Goal: Task Accomplishment & Management: Use online tool/utility

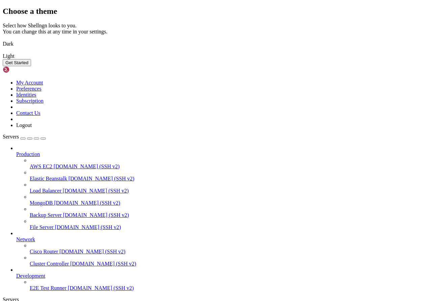
click at [3, 40] on img at bounding box center [3, 40] width 0 height 0
click at [31, 66] on button "Get Started" at bounding box center [17, 62] width 28 height 7
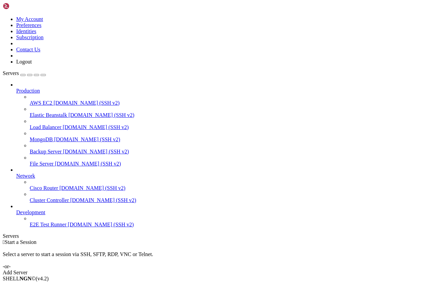
click at [246, 270] on link "Add Server" at bounding box center [216, 273] width 427 height 6
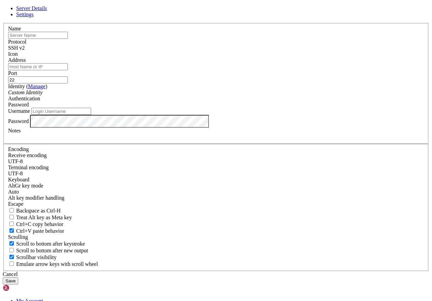
click at [68, 39] on input "text" at bounding box center [38, 35] width 60 height 7
type input "[DOMAIN_NAME]"
click at [215, 70] on div "Address" at bounding box center [216, 63] width 416 height 13
click at [202, 39] on div "Name [DOMAIN_NAME]" at bounding box center [216, 32] width 416 height 13
click at [68, 39] on input "[DOMAIN_NAME]" at bounding box center [38, 35] width 60 height 7
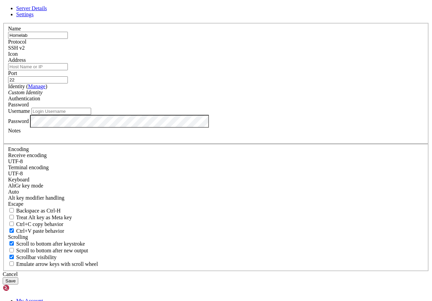
type input "Homelab"
click at [68, 70] on input "Address" at bounding box center [38, 66] width 60 height 7
paste input "[DOMAIN_NAME]"
type input "[DOMAIN_NAME]"
click at [201, 96] on div "Custom Identity" at bounding box center [216, 93] width 416 height 6
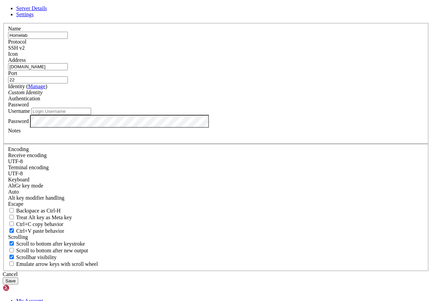
click at [201, 96] on div "Custom Identity" at bounding box center [216, 93] width 416 height 6
click at [91, 115] on input "Username" at bounding box center [61, 111] width 60 height 7
click at [34, 17] on link "Settings" at bounding box center [25, 14] width 18 height 6
click at [47, 11] on span "Server Details" at bounding box center [31, 8] width 31 height 6
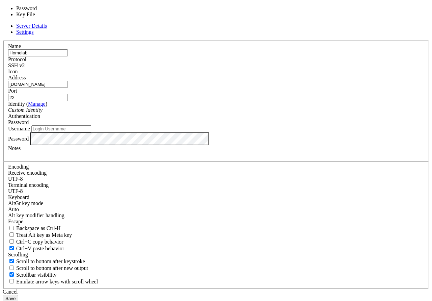
click at [288, 125] on div "Password" at bounding box center [216, 122] width 416 height 6
click at [278, 132] on div "Username" at bounding box center [216, 128] width 416 height 7
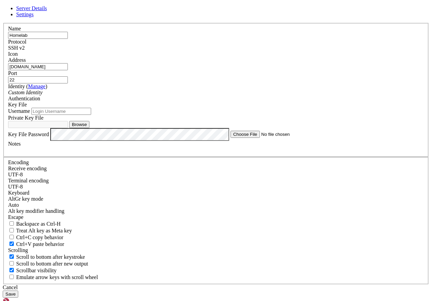
click at [90, 128] on button "Browse" at bounding box center [79, 124] width 20 height 7
type input "sshgithub"
click at [91, 115] on input "Username" at bounding box center [61, 111] width 60 height 7
type input "[PERSON_NAME]"
click at [18, 291] on button "Save" at bounding box center [11, 294] width 16 height 7
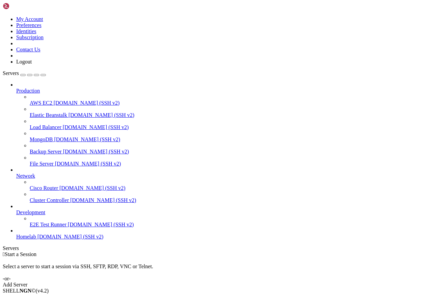
click at [58, 240] on link "Homelab [DOMAIN_NAME] (SSH v2)" at bounding box center [223, 237] width 414 height 6
click at [68, 227] on span "[DOMAIN_NAME] (SSH v2)" at bounding box center [101, 225] width 66 height 6
click at [38, 240] on span "[DOMAIN_NAME] (SSH v2)" at bounding box center [71, 237] width 66 height 6
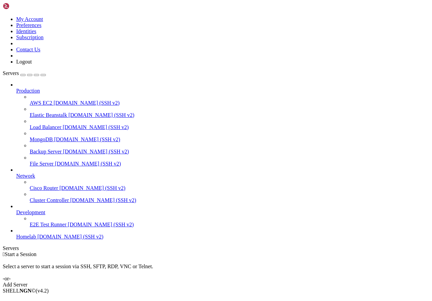
click at [38, 240] on span "[DOMAIN_NAME] (SSH v2)" at bounding box center [71, 237] width 66 height 6
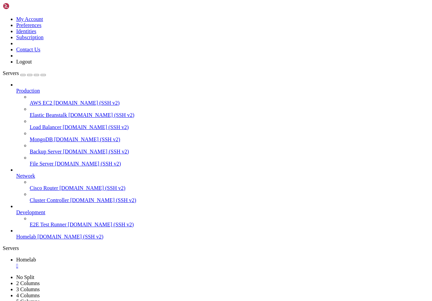
click at [68, 227] on span "[DOMAIN_NAME] (SSH v2)" at bounding box center [101, 225] width 66 height 6
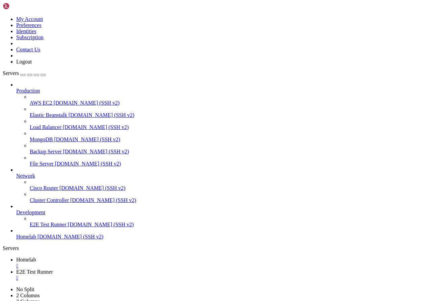
click at [36, 240] on span "Homelab" at bounding box center [26, 237] width 20 height 6
click at [120, 263] on div "" at bounding box center [223, 266] width 414 height 6
click at [136, 263] on div "" at bounding box center [223, 266] width 414 height 6
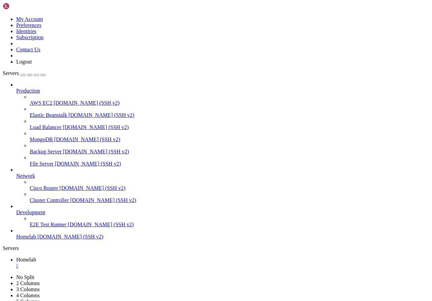
click at [122, 263] on div "" at bounding box center [223, 266] width 414 height 6
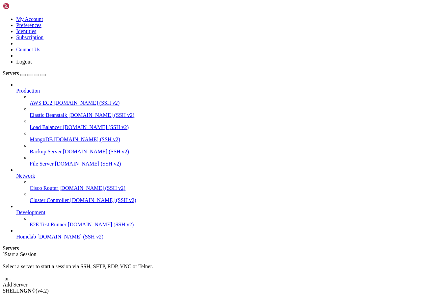
click at [49, 240] on span "[DOMAIN_NAME] (SSH v2)" at bounding box center [71, 237] width 66 height 6
click at [45, 240] on link "Homelab [DOMAIN_NAME] (SSH v2)" at bounding box center [223, 237] width 414 height 6
click at [30, 240] on span "Homelab" at bounding box center [26, 237] width 20 height 6
click at [28, 240] on span "Homelab" at bounding box center [26, 237] width 20 height 6
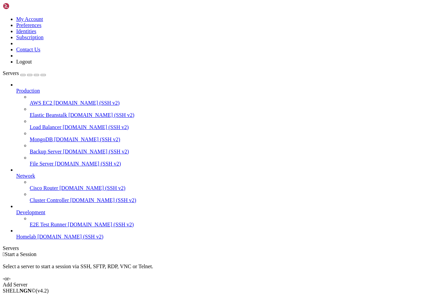
click at [28, 240] on span "Homelab" at bounding box center [26, 237] width 20 height 6
click at [45, 227] on span "E2E Test Runner" at bounding box center [48, 225] width 37 height 6
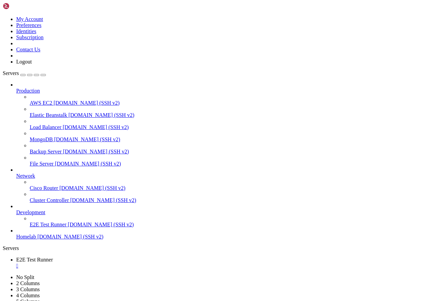
click at [136, 263] on div "" at bounding box center [223, 266] width 414 height 6
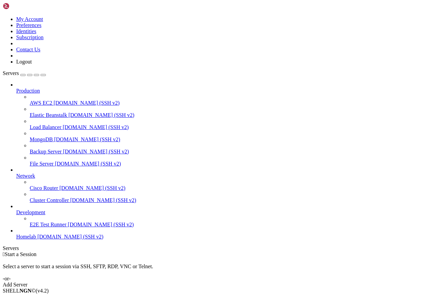
click at [36, 240] on span "Homelab" at bounding box center [26, 237] width 20 height 6
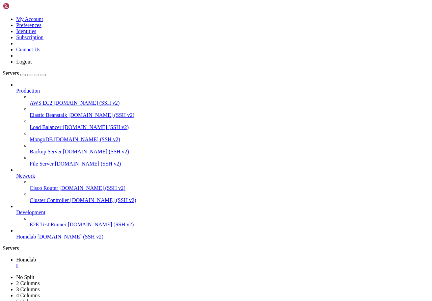
drag, startPoint x: 153, startPoint y: 416, endPoint x: 222, endPoint y: 415, distance: 68.9
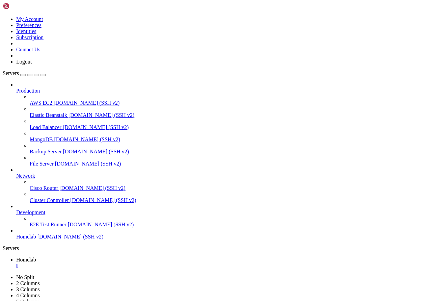
click at [49, 100] on link "AWS EC2 [DOMAIN_NAME] (SSH v2)" at bounding box center [230, 103] width 400 height 6
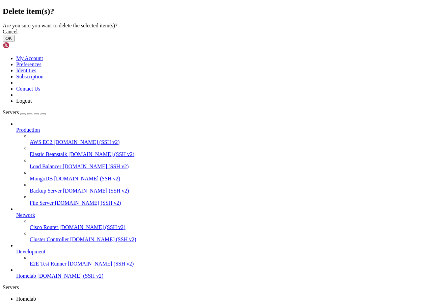
click at [15, 42] on button "OK" at bounding box center [9, 38] width 12 height 7
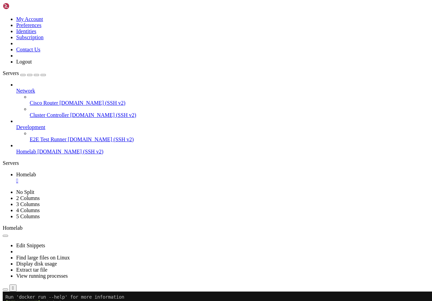
click at [44, 100] on span "Cisco Router" at bounding box center [44, 103] width 28 height 6
click at [46, 100] on span "Cisco Router" at bounding box center [44, 103] width 28 height 6
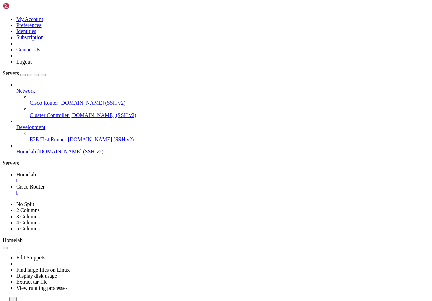
scroll to position [0, 0]
click at [174, 190] on div "" at bounding box center [223, 193] width 414 height 6
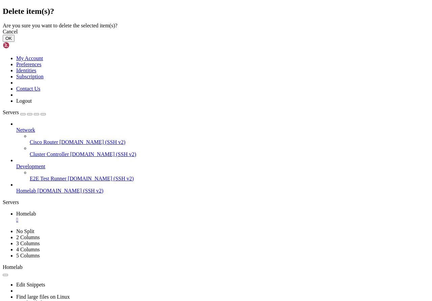
click at [15, 42] on button "OK" at bounding box center [9, 38] width 12 height 7
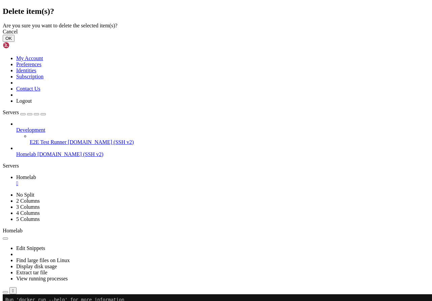
click at [80, 42] on div "Delete item(s)? Are you sure you want to delete the selected item(s)? Cancel OK" at bounding box center [216, 24] width 427 height 35
click at [15, 42] on button "OK" at bounding box center [9, 38] width 12 height 7
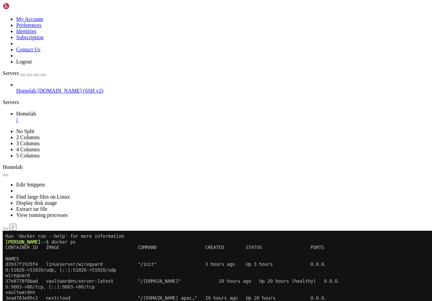
click at [36, 88] on span "Homelab" at bounding box center [26, 91] width 20 height 6
click at [78, 260] on ul "Connect Open SFTP New Server New Folder Rename Duplicate Delete Properties" at bounding box center [40, 284] width 75 height 49
click at [78, 301] on li "Properties" at bounding box center [46, 306] width 61 height 6
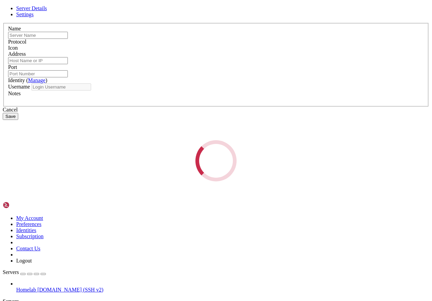
type input "Homelab"
type input "[DOMAIN_NAME]"
type input "22"
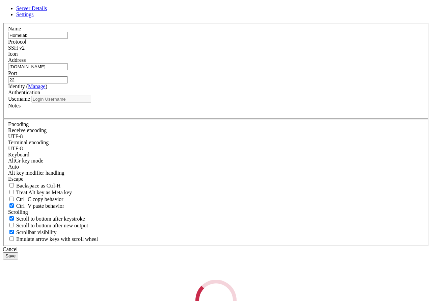
type input "[PERSON_NAME]"
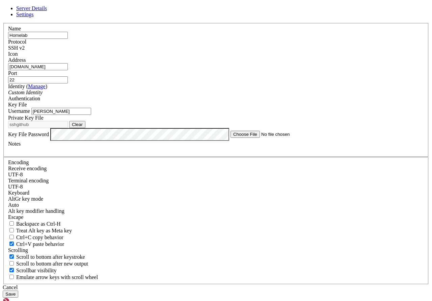
click at [301, 57] on div at bounding box center [216, 57] width 416 height 0
click at [18, 291] on button "Save" at bounding box center [11, 294] width 16 height 7
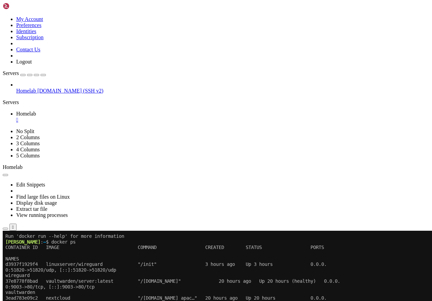
click at [123, 262] on x-row "d3937f1929f4 linuxserver/wireguard "/init" 3 hours ago Up 3 hours 0.0.0." at bounding box center [175, 265] width 341 height 6
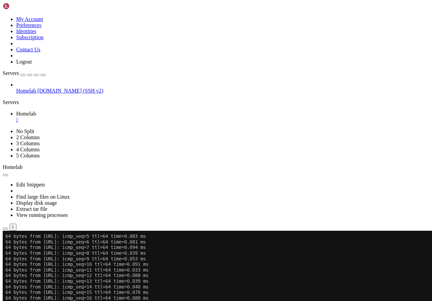
scroll to position [483, 0]
drag, startPoint x: 99, startPoint y: 483, endPoint x: 49, endPoint y: 484, distance: 50.3
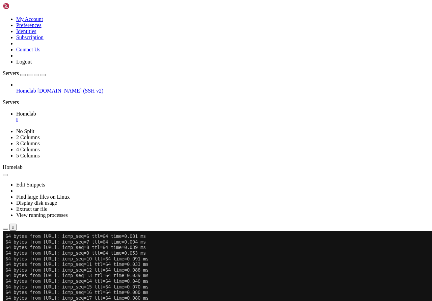
scroll to position [489, 0]
paste textarea "/homelab/obsidian/vaults"
type textarea "/homelab/obsidian/vaults"
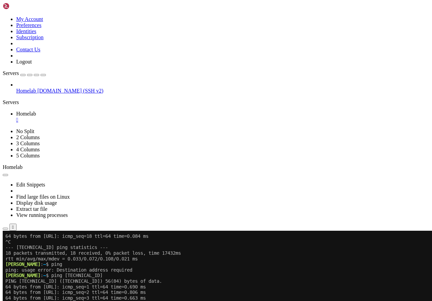
scroll to position [562, 0]
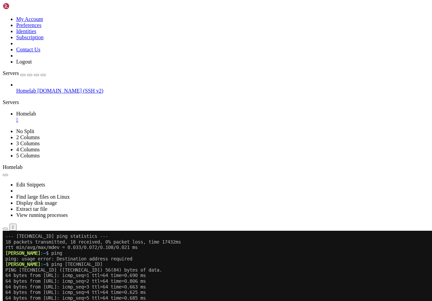
click at [10, 82] on div "Homelab [DOMAIN_NAME] (SSH v2)" at bounding box center [216, 88] width 427 height 12
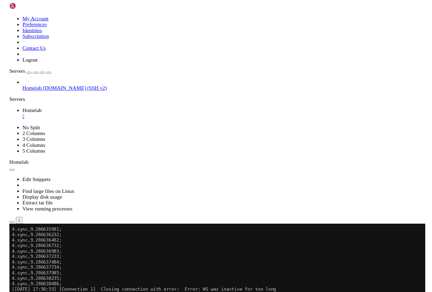
scroll to position [5333, 0]
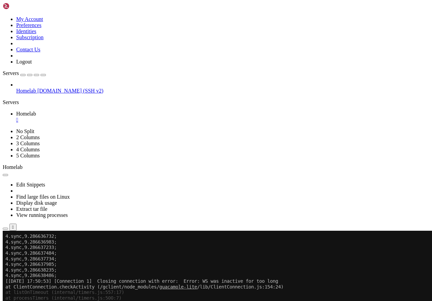
scroll to position [5355, 0]
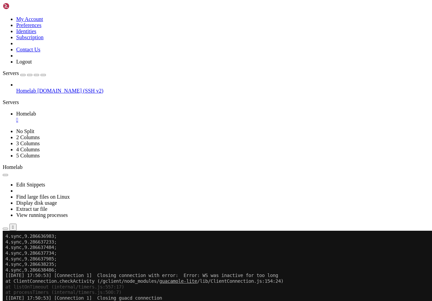
click at [121, 117] on div "" at bounding box center [223, 120] width 414 height 6
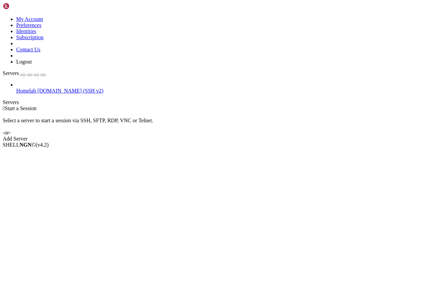
click at [41, 70] on link "Servers" at bounding box center [24, 73] width 43 height 6
click at [36, 88] on span "Homelab" at bounding box center [26, 91] width 20 height 6
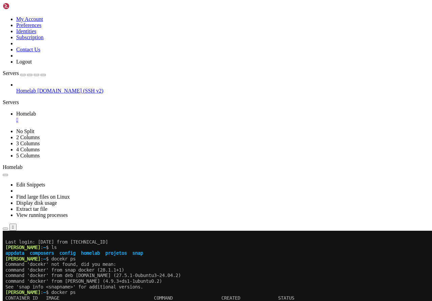
scroll to position [185, 0]
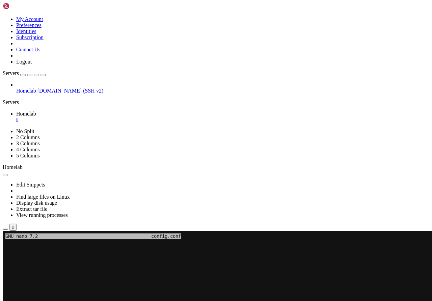
scroll to position [230, 0]
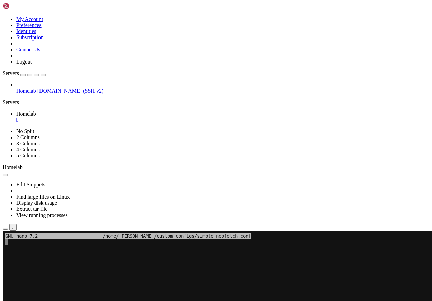
scroll to position [444, 0]
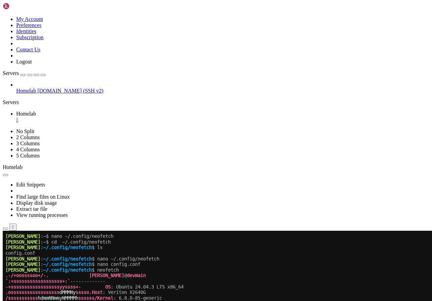
click at [248, 296] on x-row "/sssssssssss hdmmNNmmyNMMMMh ssssss/ Kernel : 6.8.0-85-generic" at bounding box center [175, 298] width 341 height 6
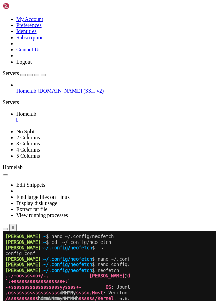
click at [43, 75] on icon "button" at bounding box center [43, 75] width 0 height 0
click at [7, 105] on div "Servers" at bounding box center [108, 102] width 210 height 6
click at [43, 75] on icon "button" at bounding box center [43, 75] width 0 height 0
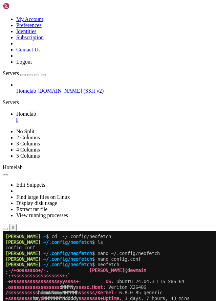
scroll to position [461, 0]
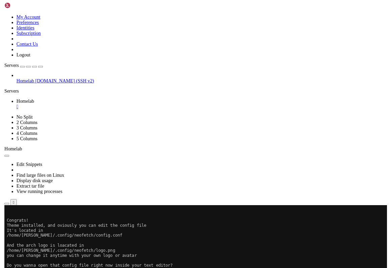
scroll to position [1320, 0]
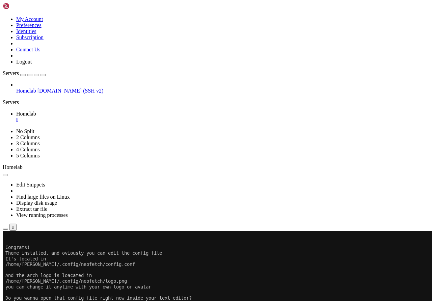
click at [310, 301] on x-row "1-> Nope, later (default)" at bounding box center [213, 304] width 416 height 6
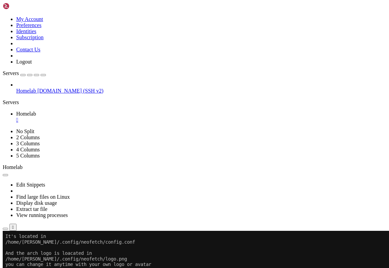
scroll to position [1343, 0]
drag, startPoint x: 212, startPoint y: 20, endPoint x: 206, endPoint y: -35, distance: 55.0
click at [206, 111] on ul "Homelab " at bounding box center [195, 117] width 384 height 12
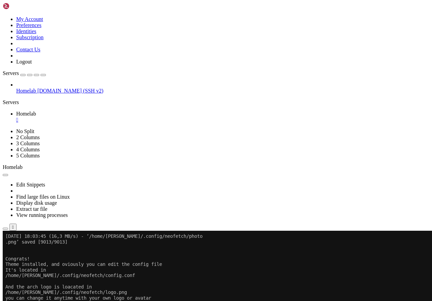
scroll to position [1309, 0]
paste textarea "wget -O neofetch-setup.sh https://raw.githubusercontent.com/SharafatKarim/neofe…"
type textarea "wget -O neofetch-setup.sh https://raw.githubusercontent.com/SharafatKarim/neofe…"
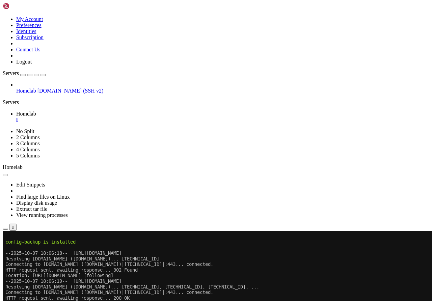
scroll to position [1821, 0]
drag, startPoint x: 248, startPoint y: 362, endPoint x: 252, endPoint y: 360, distance: 4.8
click at [5, 105] on div "Servers" at bounding box center [216, 102] width 427 height 6
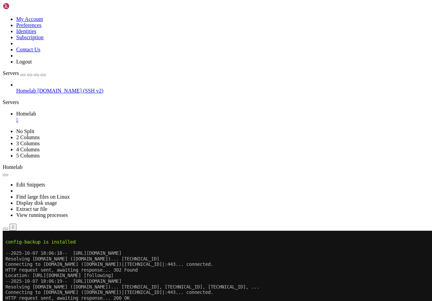
click at [36, 88] on span "Homelab" at bounding box center [26, 91] width 20 height 6
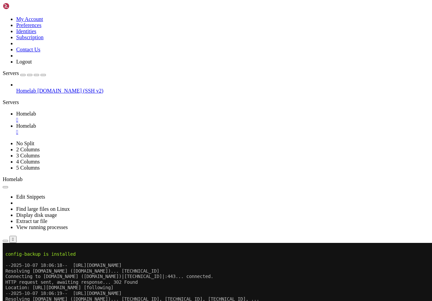
click at [124, 117] on div "" at bounding box center [223, 120] width 414 height 6
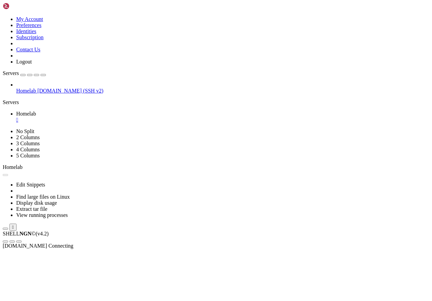
click at [122, 117] on div "" at bounding box center [223, 120] width 414 height 6
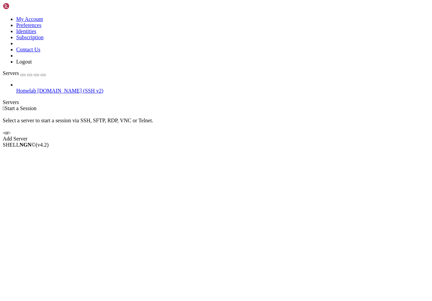
click at [53, 88] on span "[DOMAIN_NAME] (SSH v2)" at bounding box center [71, 91] width 66 height 6
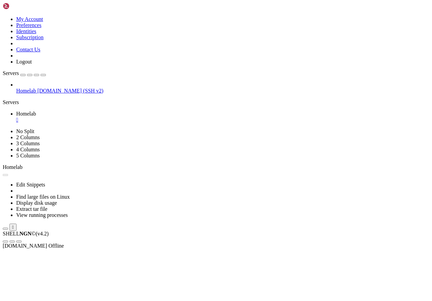
click at [53, 88] on span "[DOMAIN_NAME] (SSH v2)" at bounding box center [71, 91] width 66 height 6
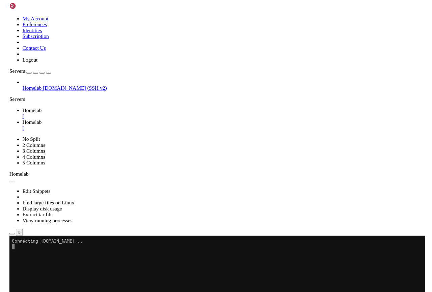
scroll to position [0, 0]
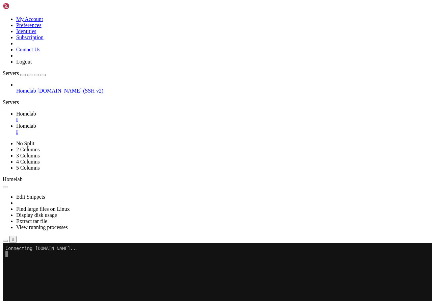
click at [122, 117] on div "" at bounding box center [223, 120] width 414 height 6
